Goal: Task Accomplishment & Management: Use online tool/utility

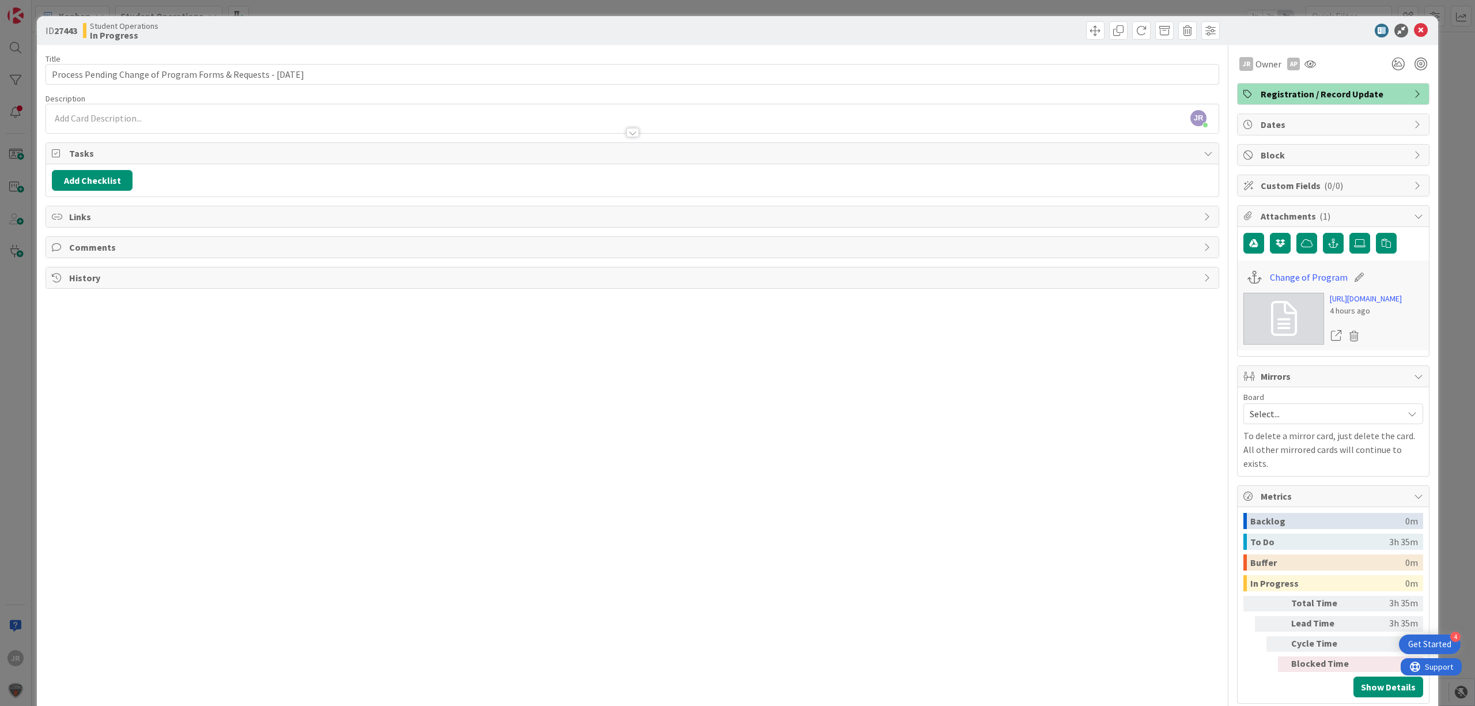
scroll to position [230, 0]
click at [1086, 29] on span at bounding box center [1095, 30] width 18 height 18
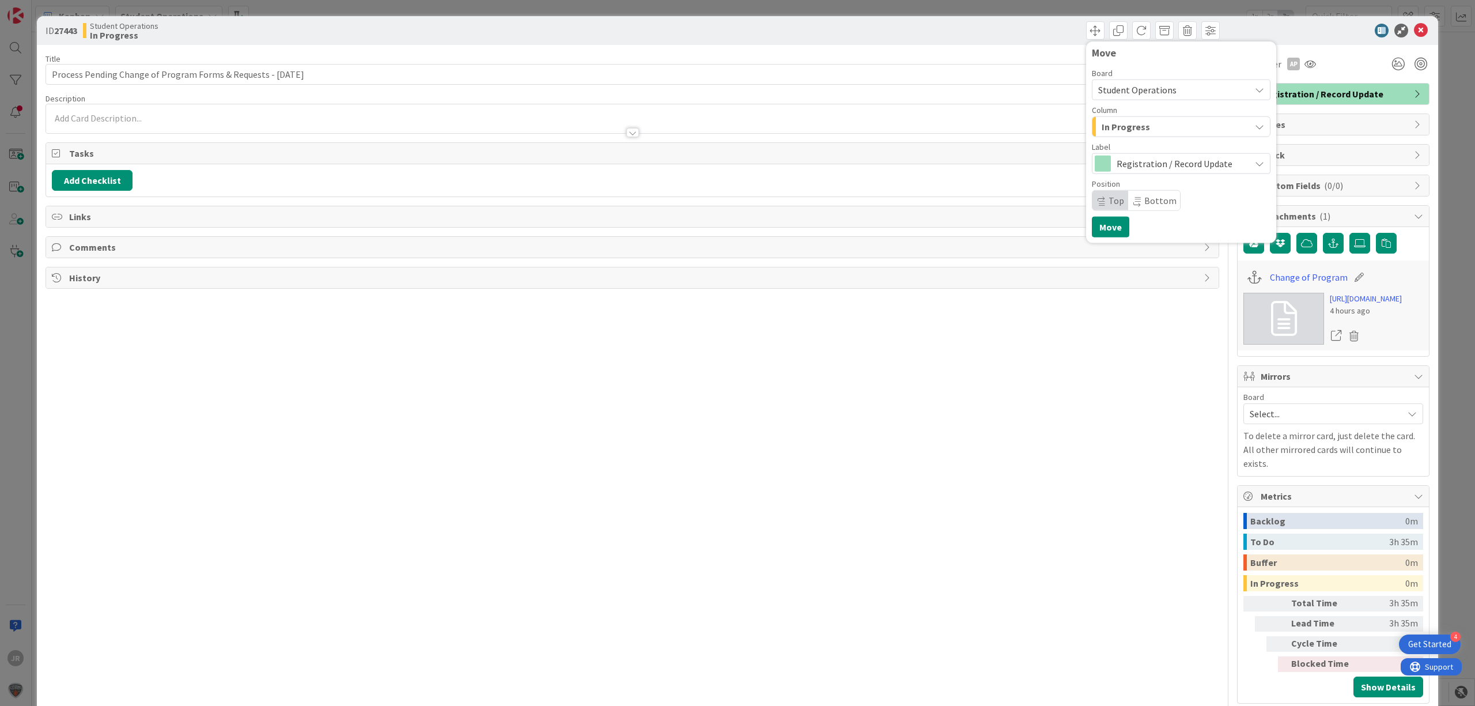
click at [1154, 119] on div "In Progress" at bounding box center [1173, 127] width 151 height 18
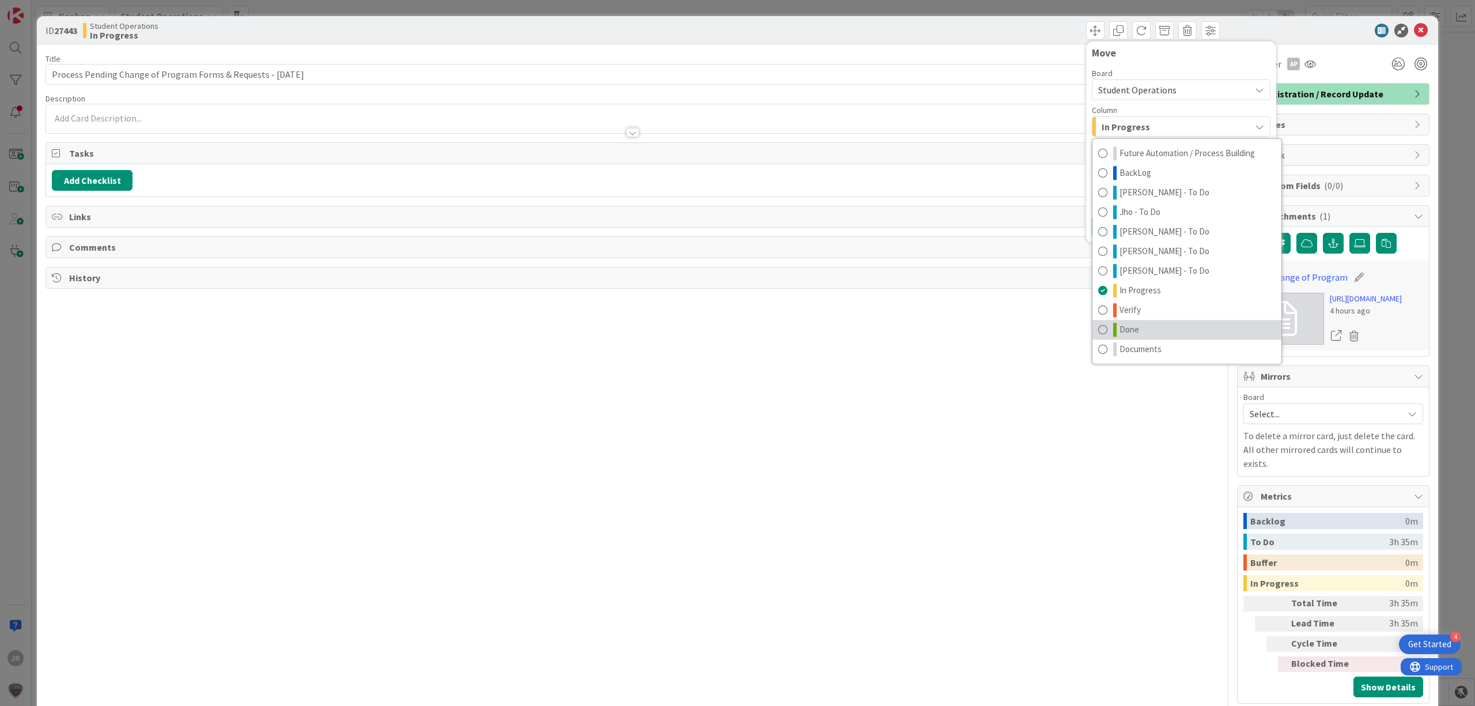
click at [1132, 325] on link "Done" at bounding box center [1186, 330] width 189 height 20
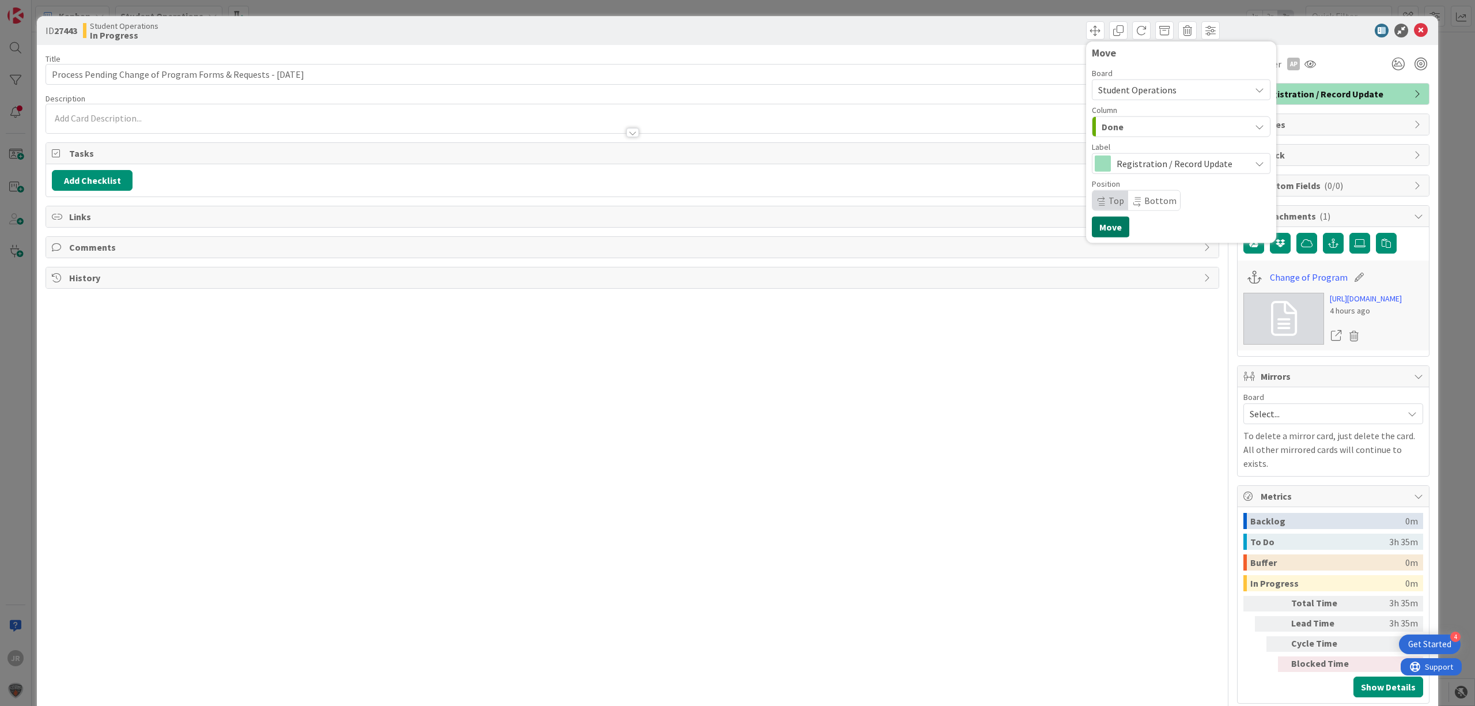
click at [1097, 229] on button "Move" at bounding box center [1110, 227] width 37 height 21
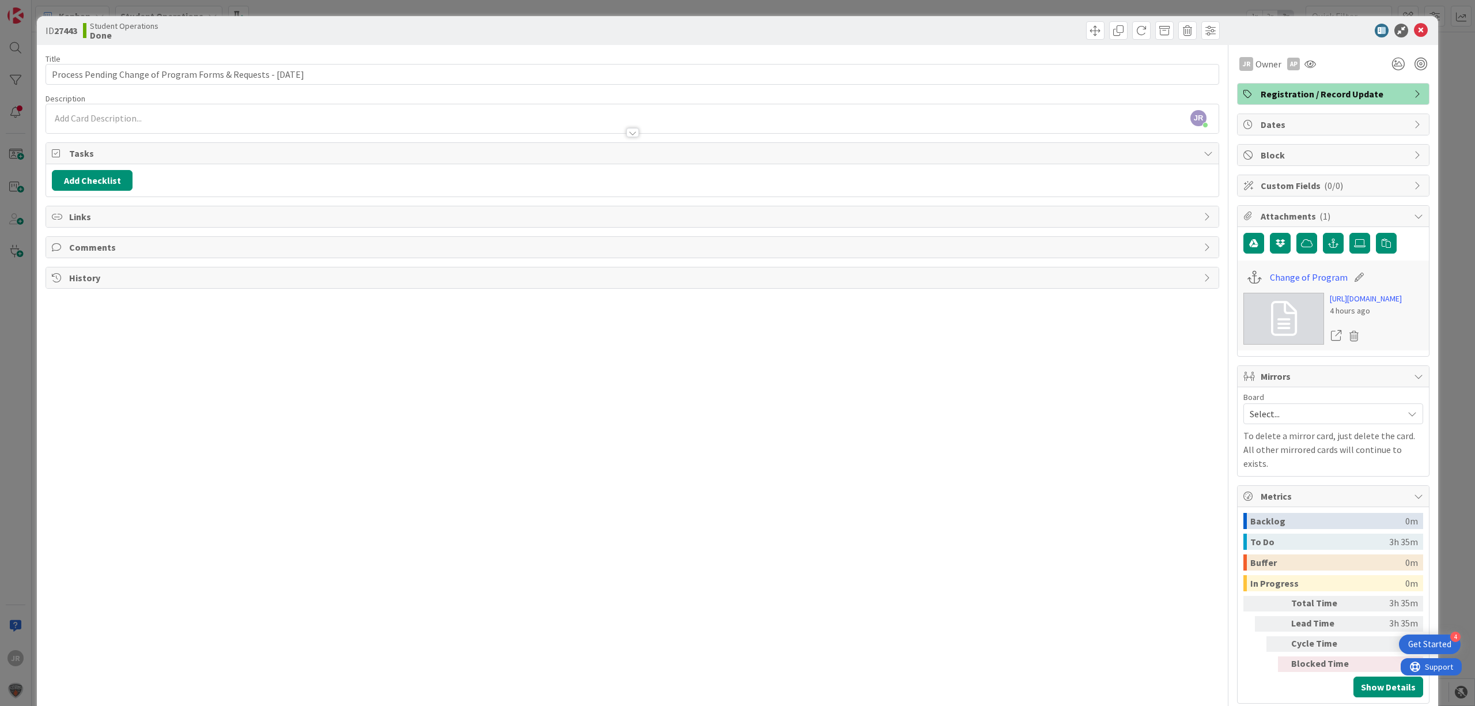
click at [315, 10] on div "ID 27443 Student Operations Done Move Move Title 63 / 128 Process Pending Chang…" at bounding box center [737, 353] width 1475 height 706
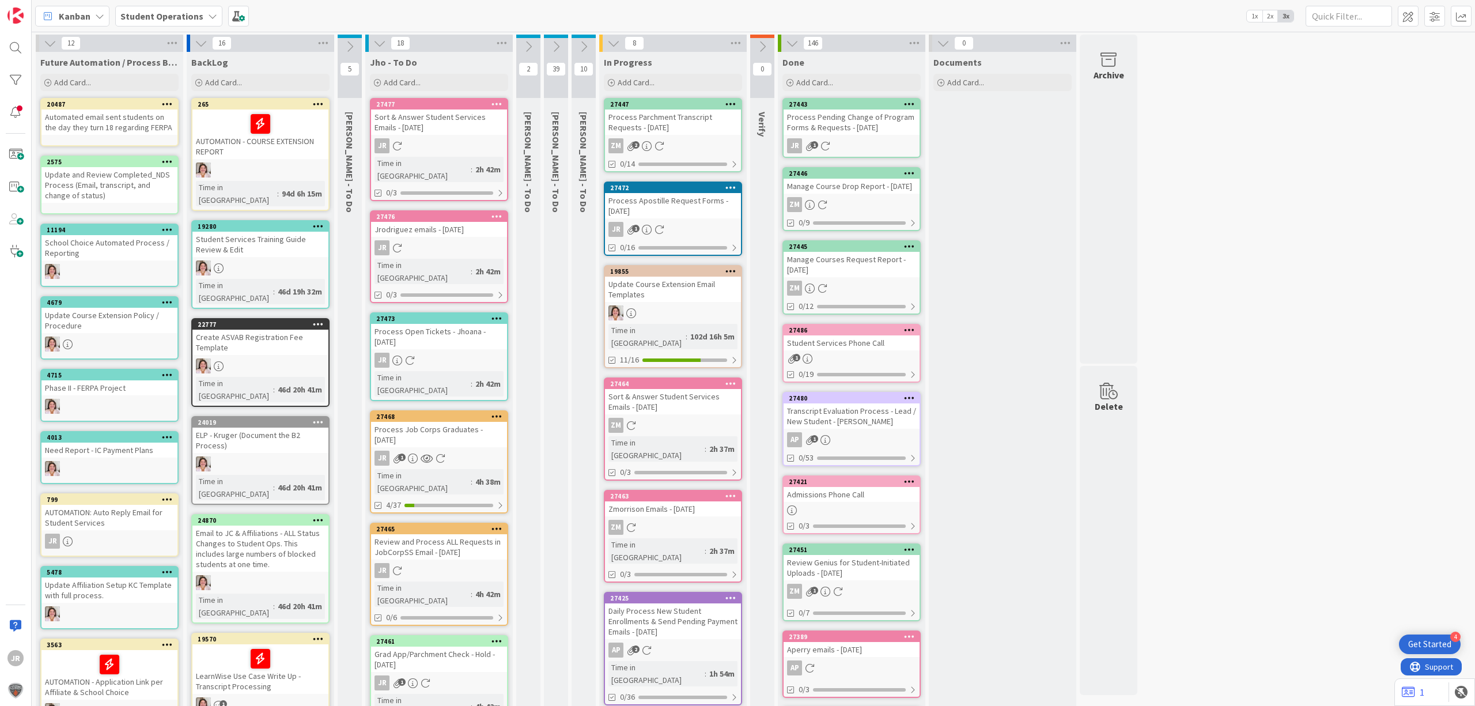
click at [700, 203] on div "Process Apostille Request Forms - [DATE]" at bounding box center [673, 205] width 136 height 25
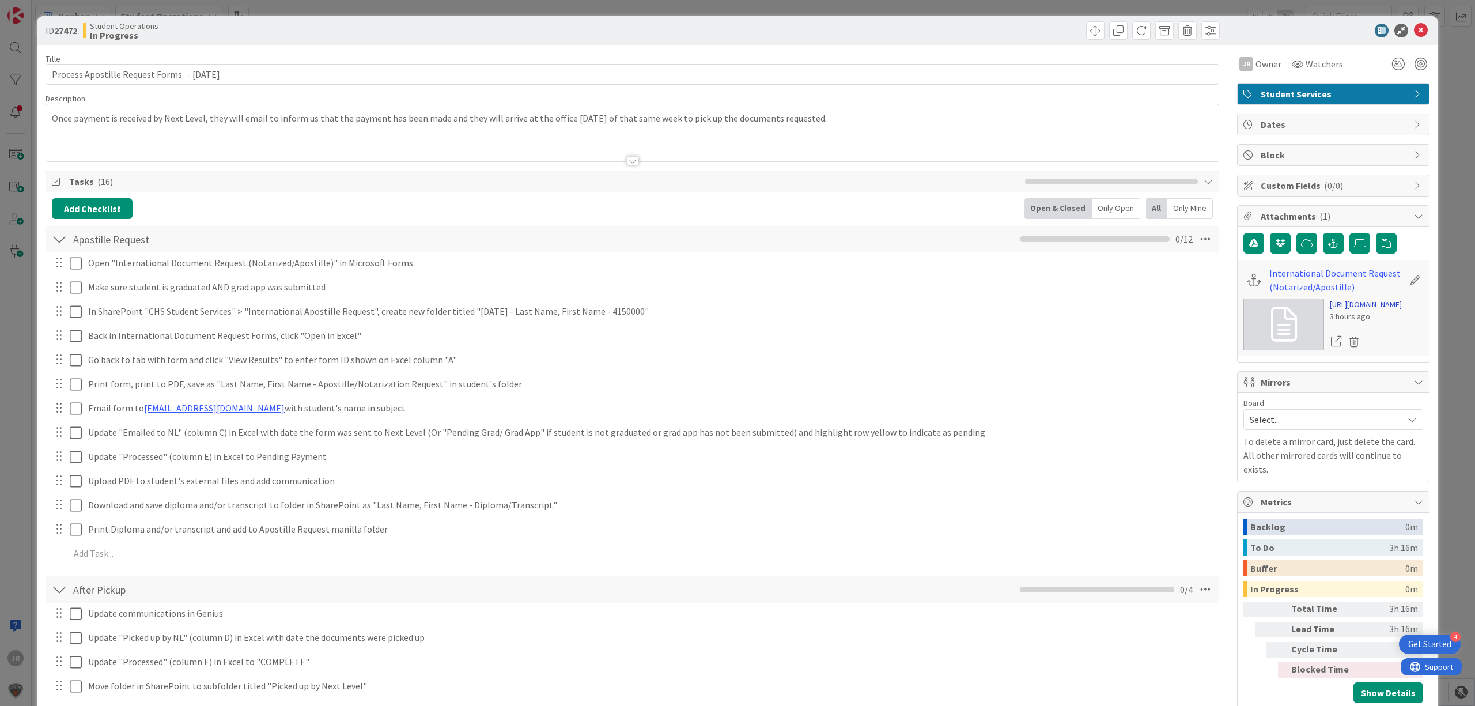
click at [1350, 310] on link "[URL][DOMAIN_NAME]" at bounding box center [1365, 304] width 72 height 12
